Goal: Find specific page/section: Find specific page/section

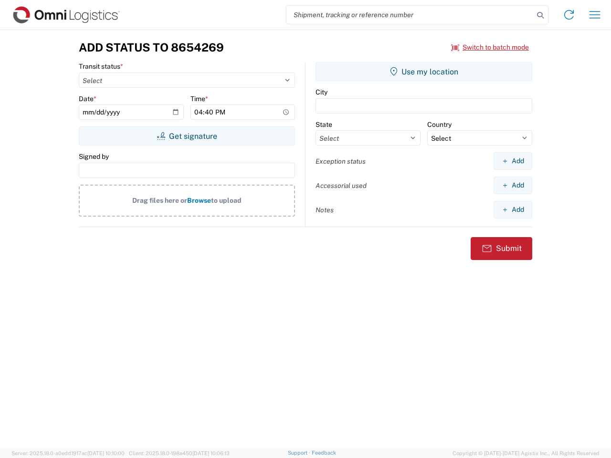
click at [410, 15] on input "search" at bounding box center [409, 15] width 247 height 18
click at [540, 15] on icon at bounding box center [539, 15] width 13 height 13
click at [569, 15] on icon at bounding box center [568, 14] width 15 height 15
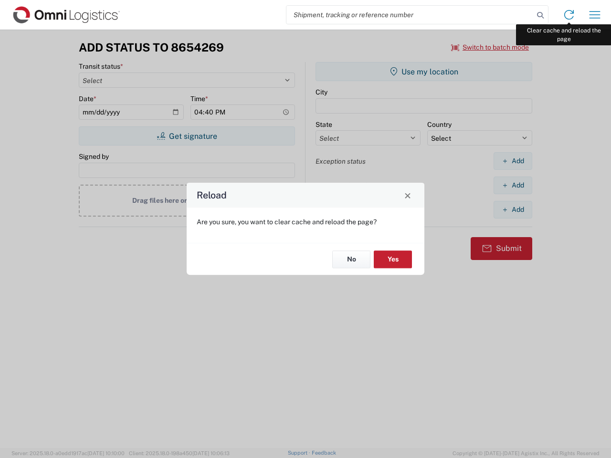
click at [595, 15] on div "Reload Are you sure, you want to clear cache and reload the page? No Yes" at bounding box center [305, 229] width 611 height 458
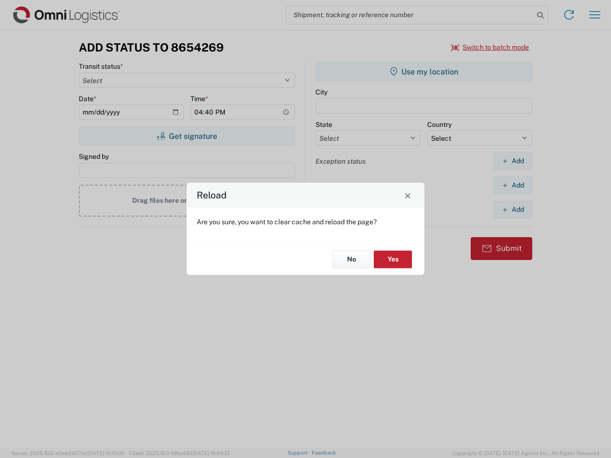
click at [490, 47] on div "Reload Are you sure, you want to clear cache and reload the page? No Yes" at bounding box center [305, 229] width 611 height 458
click at [187, 136] on div "Reload Are you sure, you want to clear cache and reload the page? No Yes" at bounding box center [305, 229] width 611 height 458
click at [424, 72] on div "Reload Are you sure, you want to clear cache and reload the page? No Yes" at bounding box center [305, 229] width 611 height 458
click at [512, 161] on div "Reload Are you sure, you want to clear cache and reload the page? No Yes" at bounding box center [305, 229] width 611 height 458
click at [512, 185] on div "Reload Are you sure, you want to clear cache and reload the page? No Yes" at bounding box center [305, 229] width 611 height 458
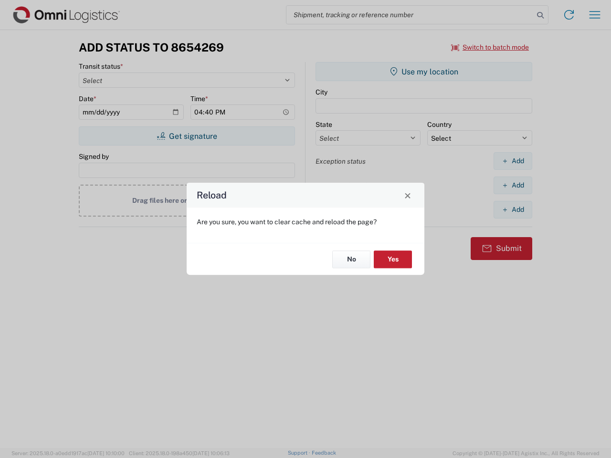
click at [512, 209] on div "Reload Are you sure, you want to clear cache and reload the page? No Yes" at bounding box center [305, 229] width 611 height 458
